Goal: Information Seeking & Learning: Find specific fact

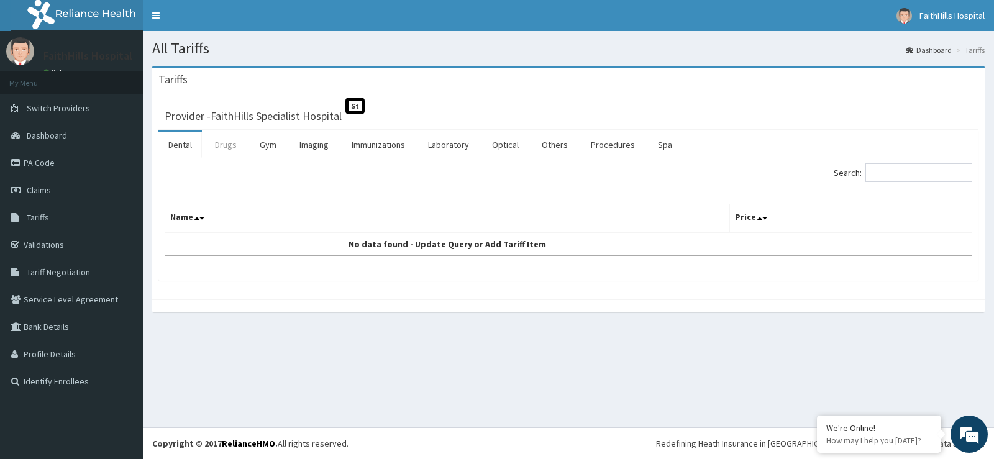
click at [229, 144] on link "Drugs" at bounding box center [226, 145] width 42 height 26
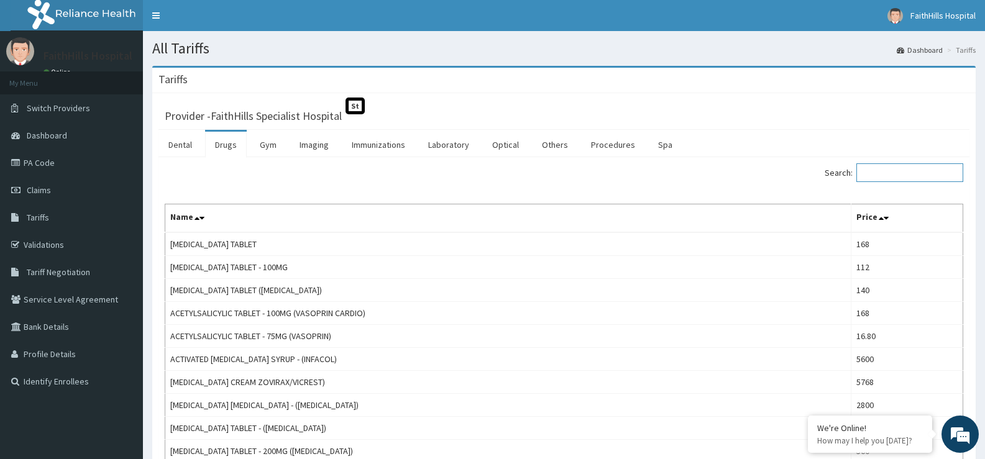
click at [891, 175] on input "Search:" at bounding box center [909, 172] width 107 height 19
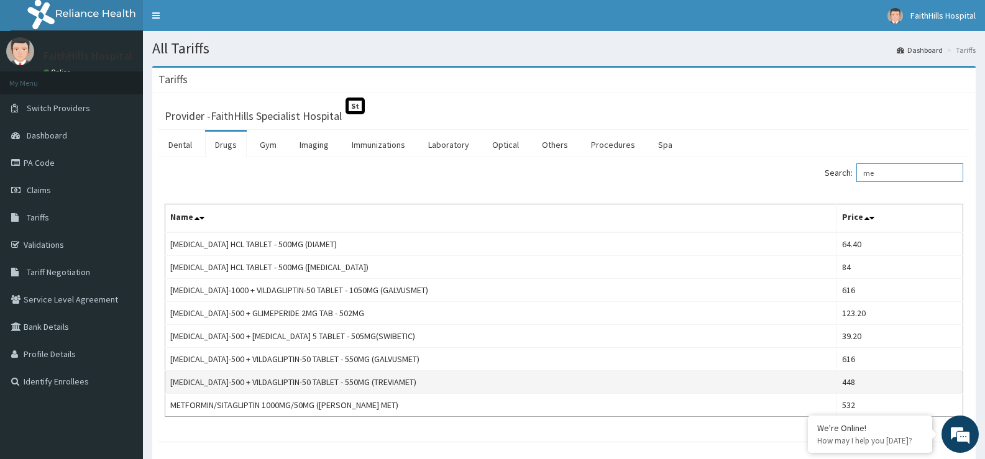
type input "m"
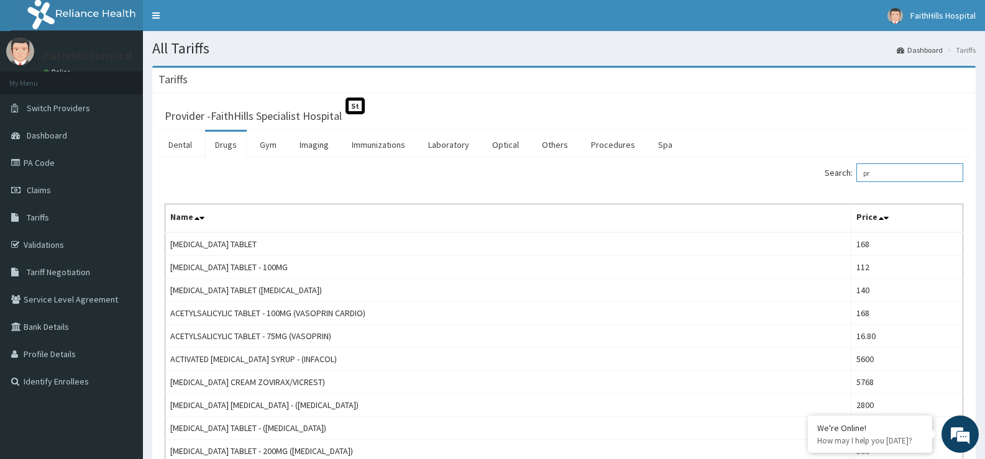
type input "p"
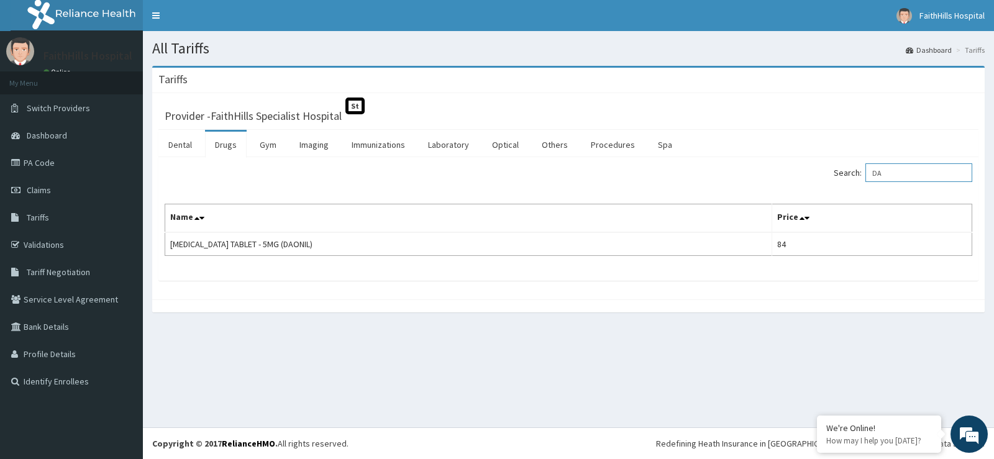
type input "D"
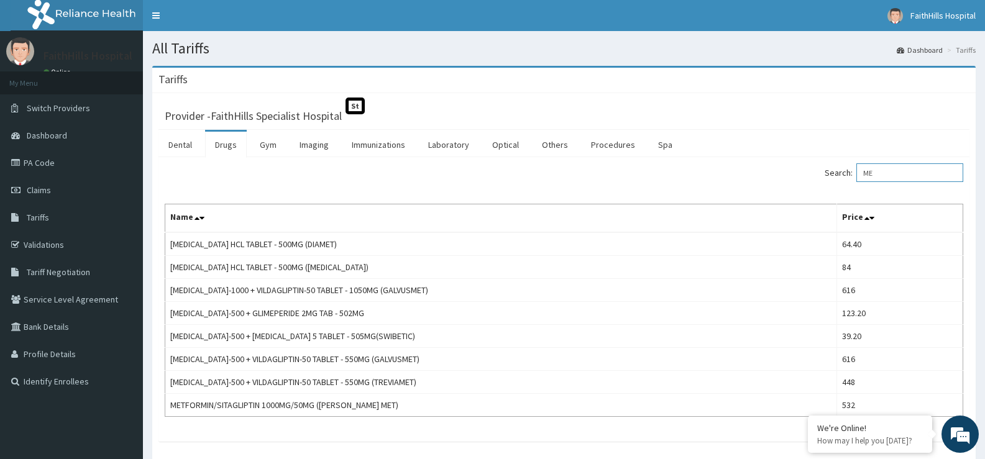
type input "M"
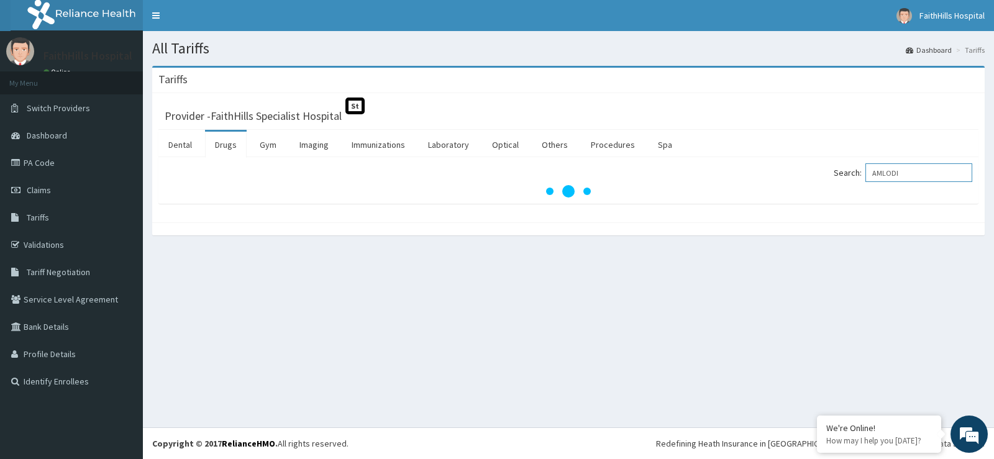
type input "AMLODI"
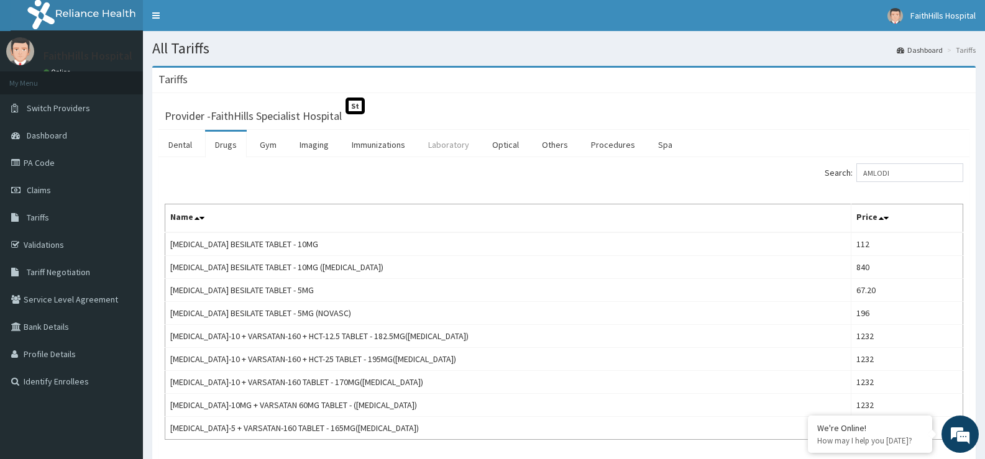
click at [460, 139] on link "Laboratory" at bounding box center [448, 145] width 61 height 26
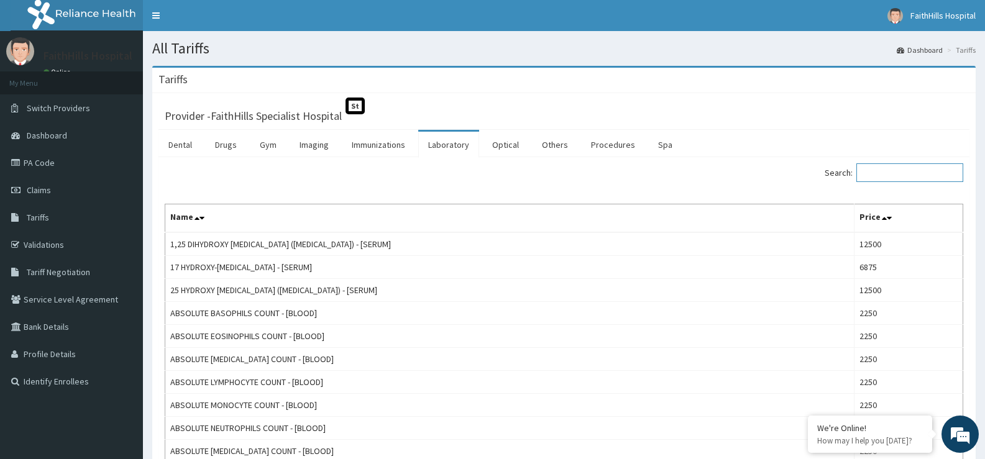
click at [894, 175] on input "Search:" at bounding box center [909, 172] width 107 height 19
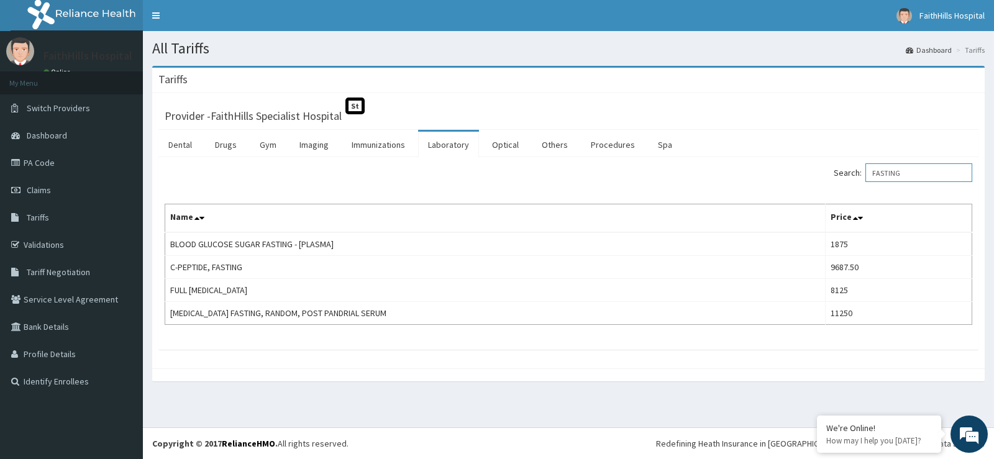
type input "FASTING"
click at [227, 149] on link "Drugs" at bounding box center [226, 145] width 42 height 26
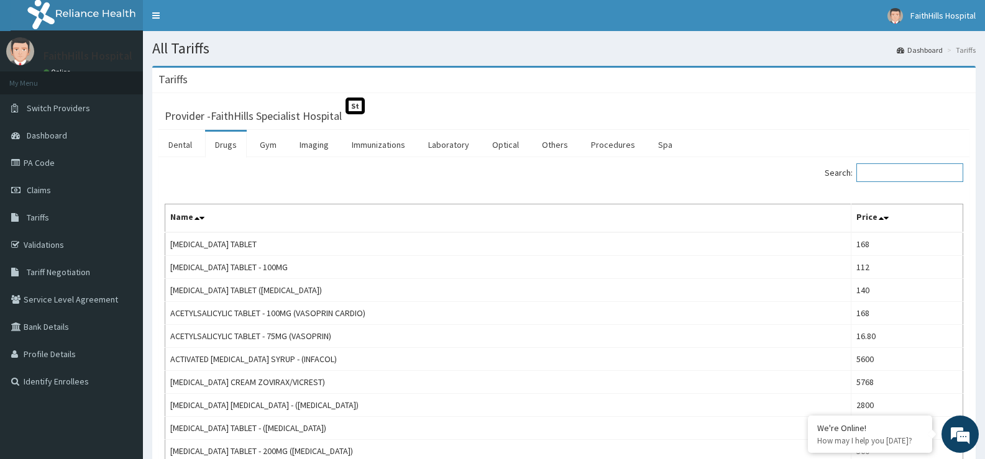
click at [911, 174] on input "Search:" at bounding box center [909, 172] width 107 height 19
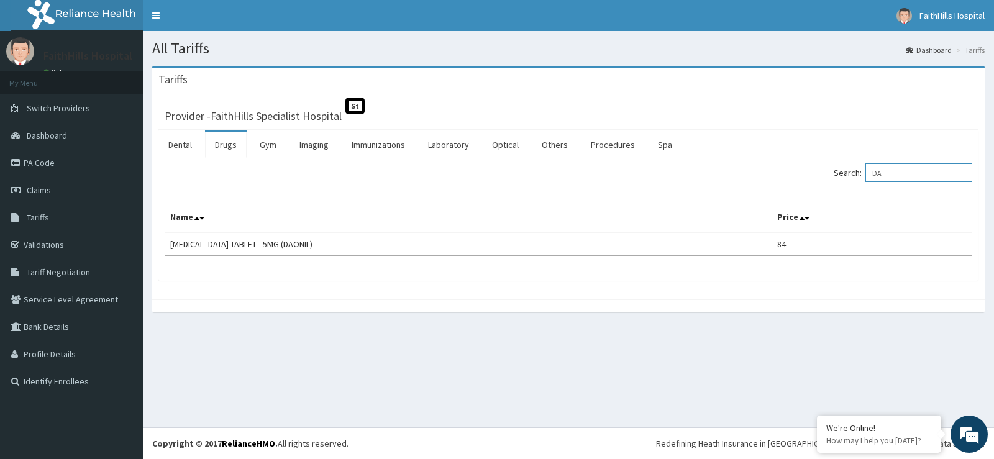
type input "D"
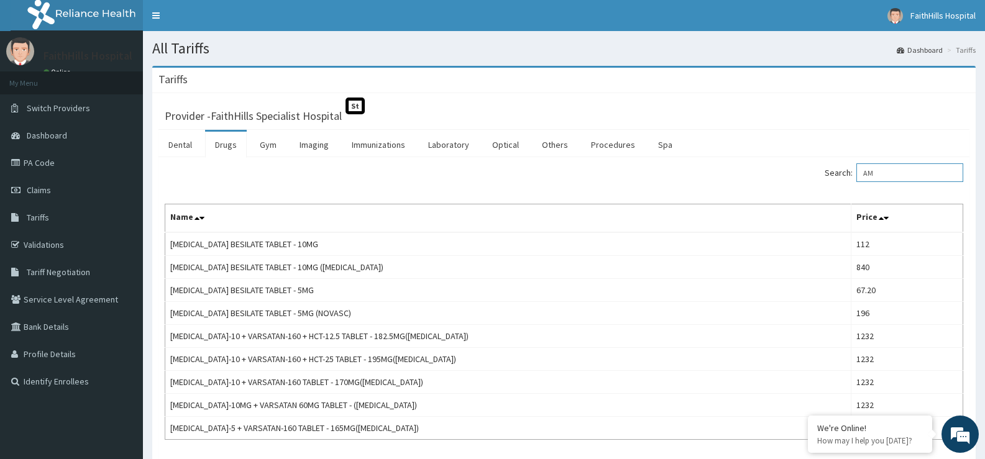
type input "A"
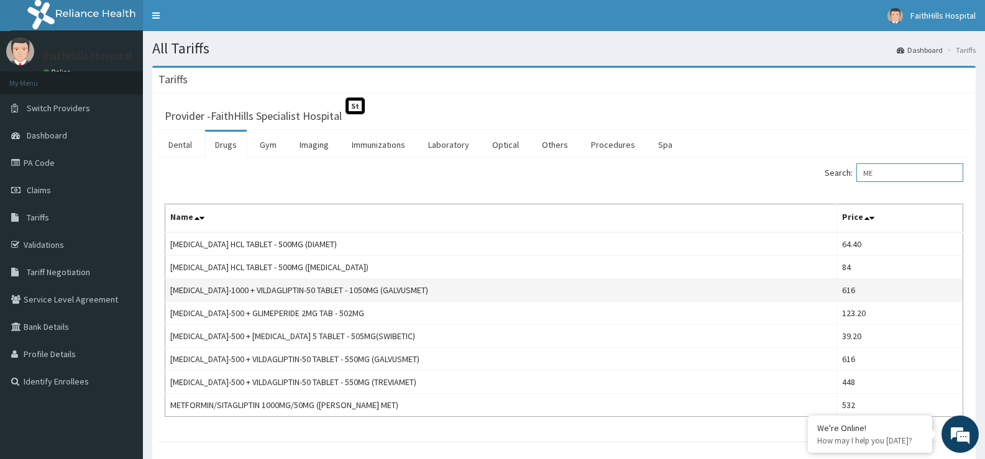
type input "M"
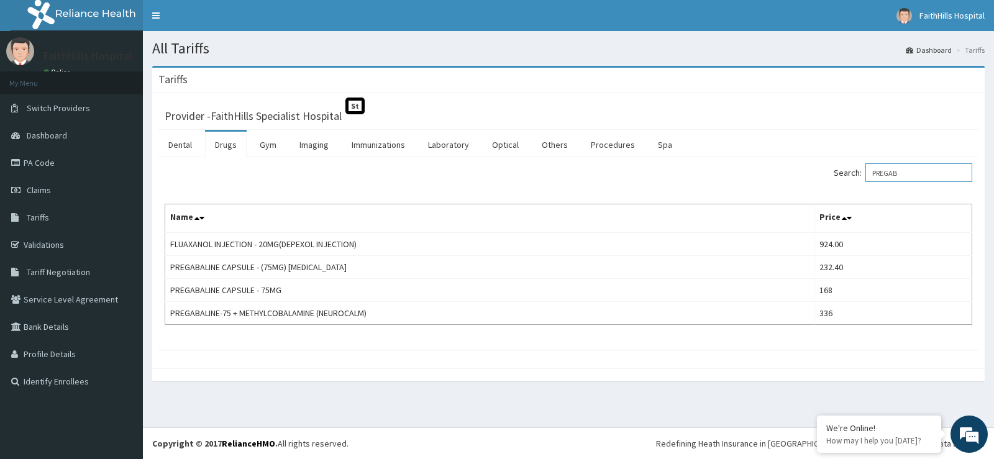
type input "PREGAB"
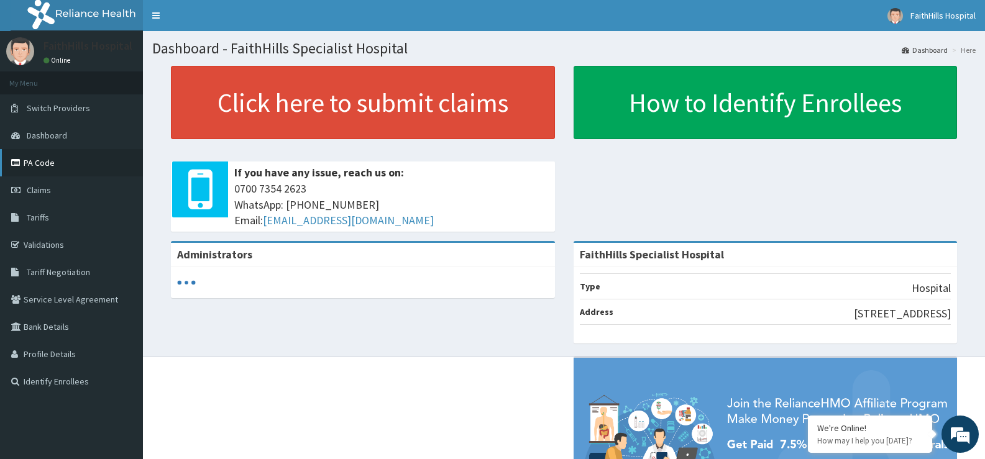
click at [48, 158] on link "PA Code" at bounding box center [71, 162] width 143 height 27
